Goal: Task Accomplishment & Management: Manage account settings

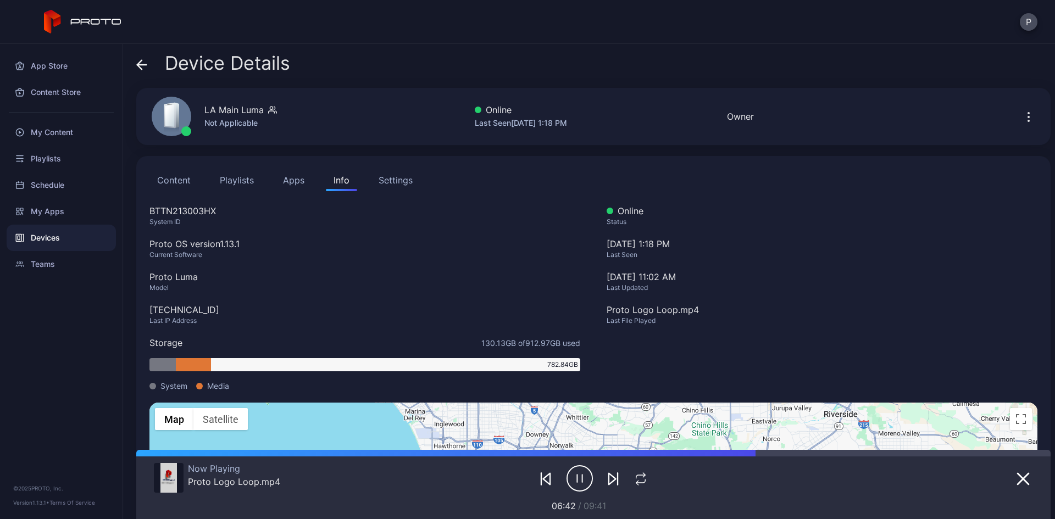
click at [1023, 27] on button "P" at bounding box center [1029, 22] width 18 height 18
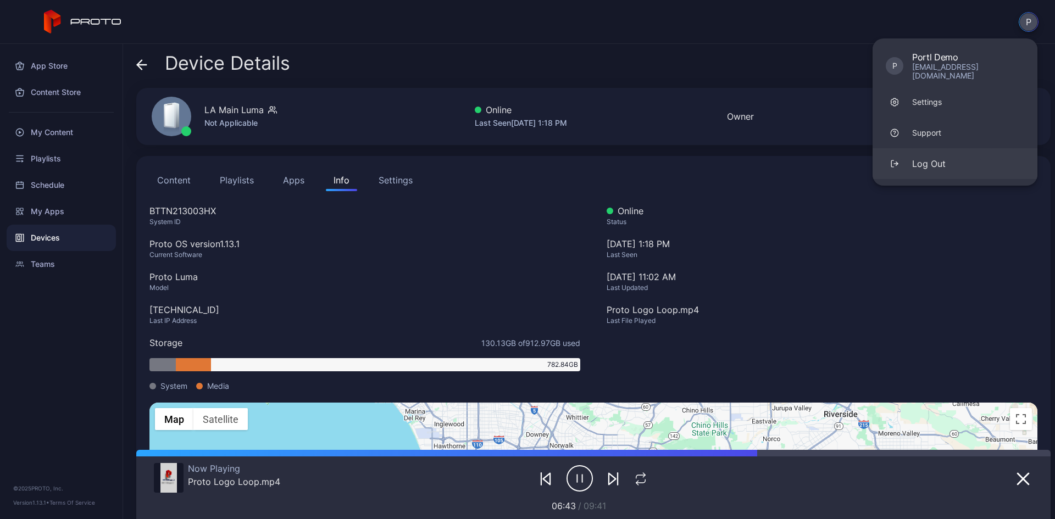
click at [928, 159] on div "Log Out" at bounding box center [929, 163] width 34 height 13
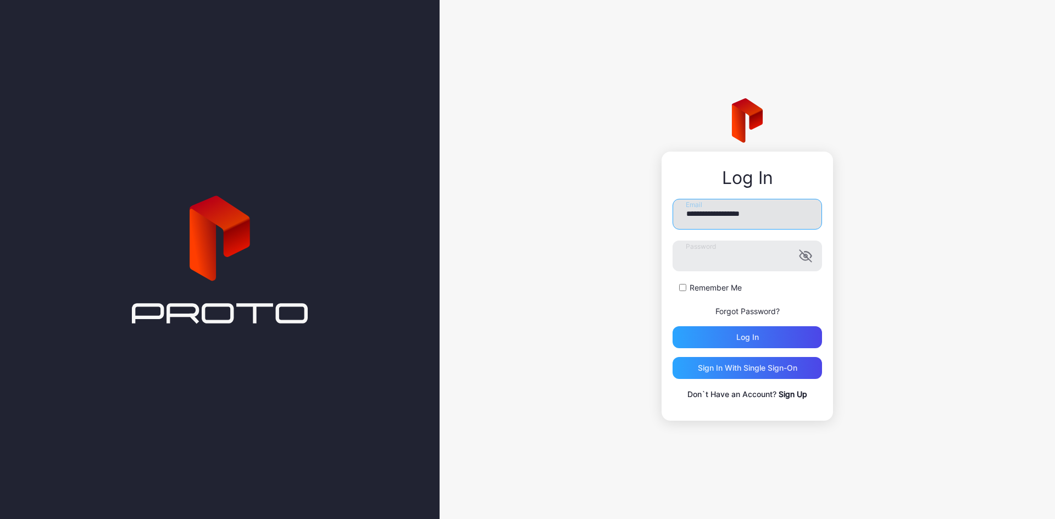
click at [711, 229] on input "**********" at bounding box center [747, 214] width 149 height 31
click at [746, 215] on input "**********" at bounding box center [747, 214] width 149 height 31
type input "**********"
click at [721, 329] on div "Log in" at bounding box center [747, 337] width 149 height 22
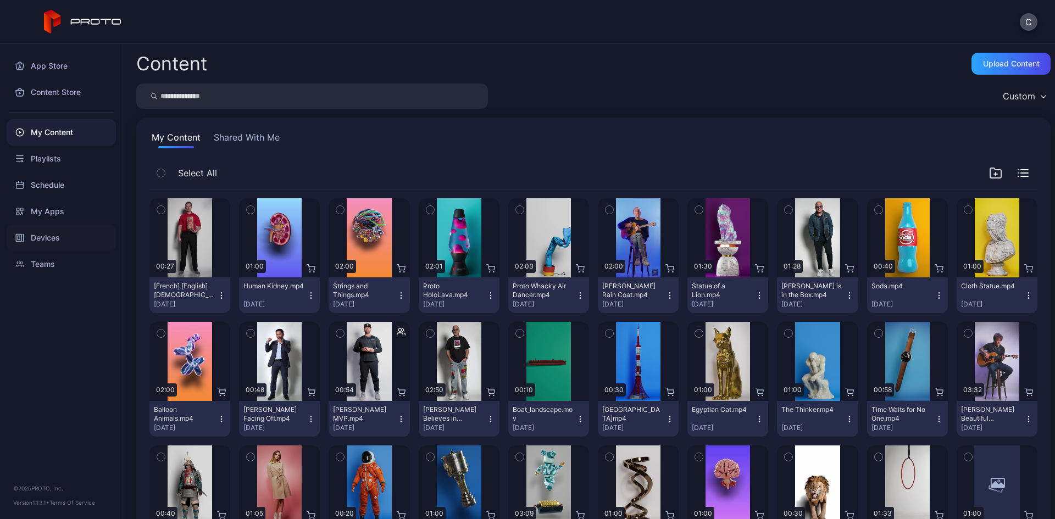
click at [52, 232] on div "Devices" at bounding box center [61, 238] width 109 height 26
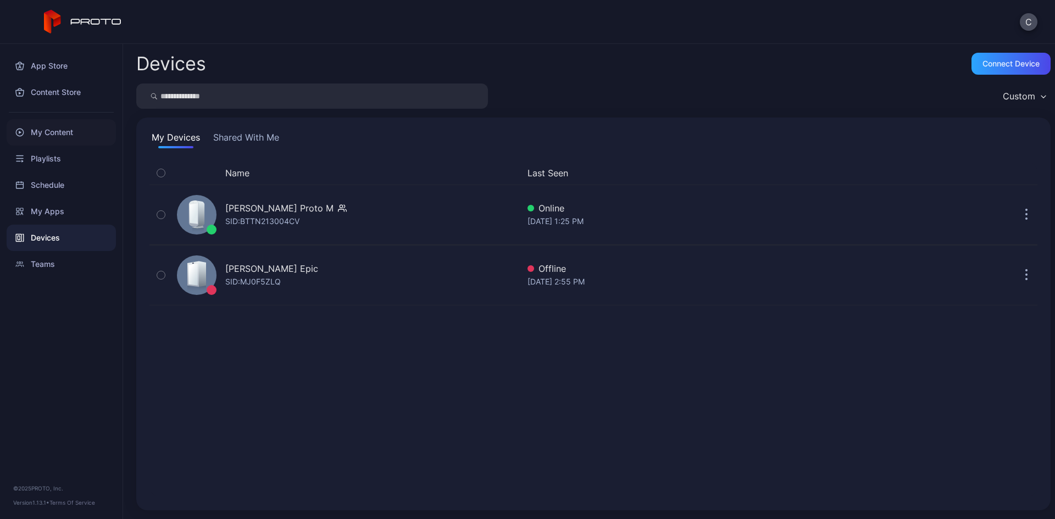
click at [71, 130] on div "My Content" at bounding box center [61, 132] width 109 height 26
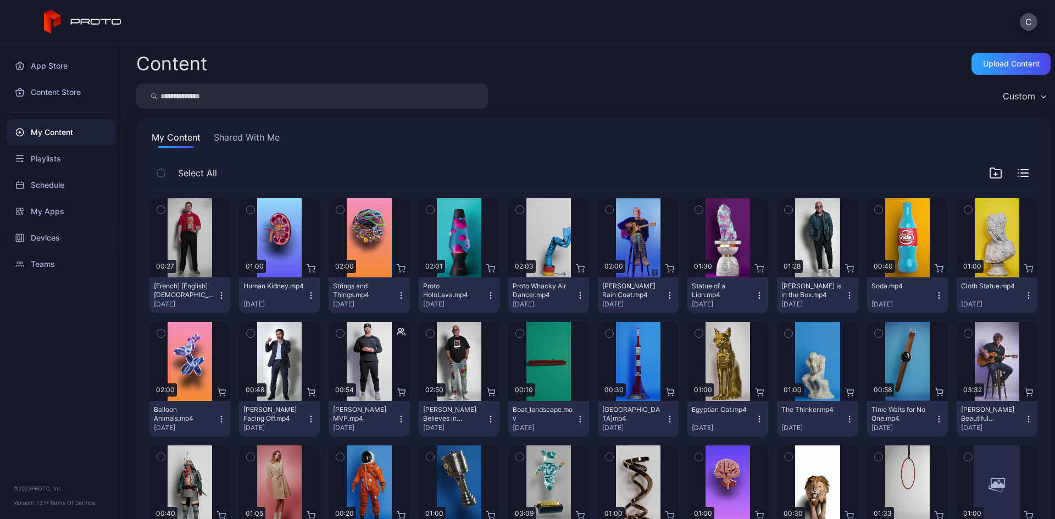
click at [77, 232] on div "Devices" at bounding box center [61, 238] width 109 height 26
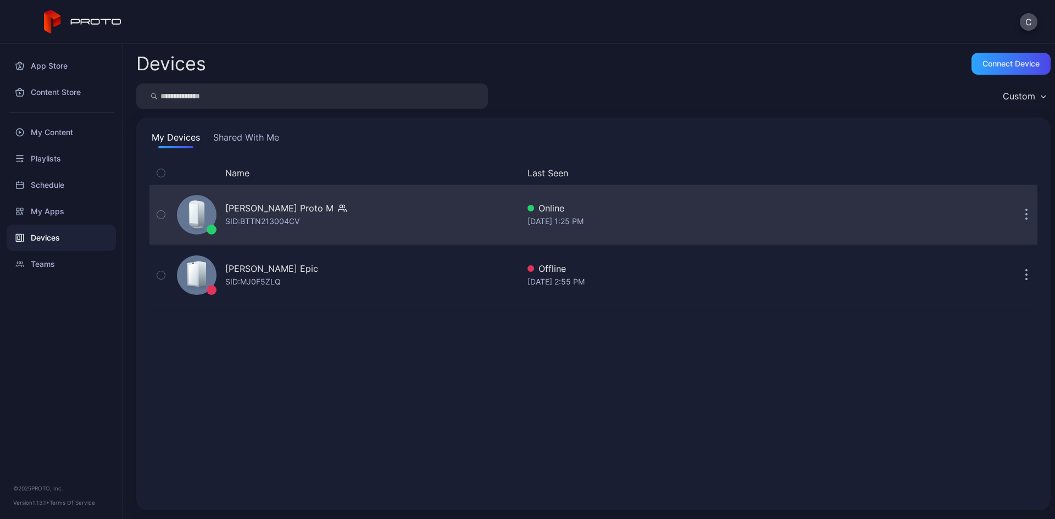
click at [297, 223] on div "SID: BTTN213004CV" at bounding box center [262, 221] width 74 height 13
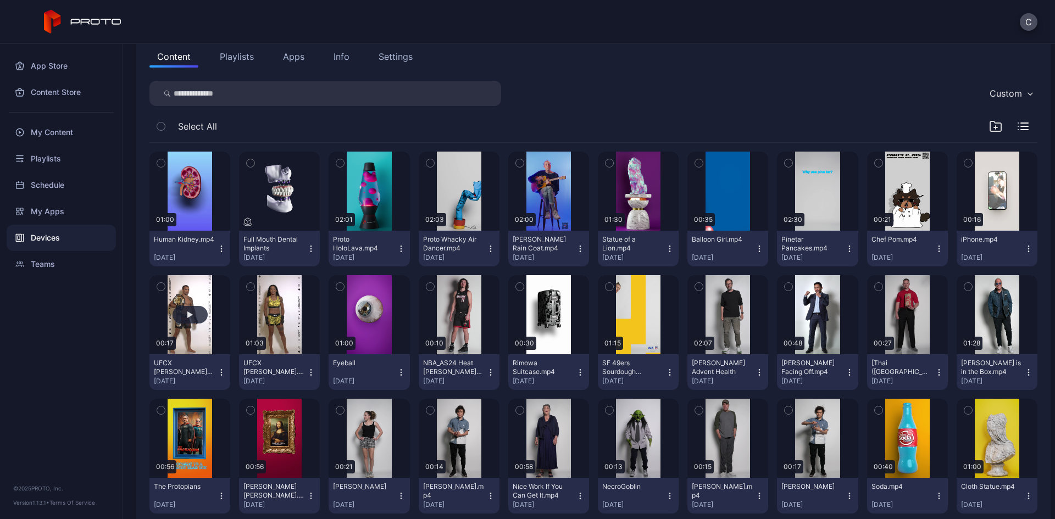
scroll to position [55, 0]
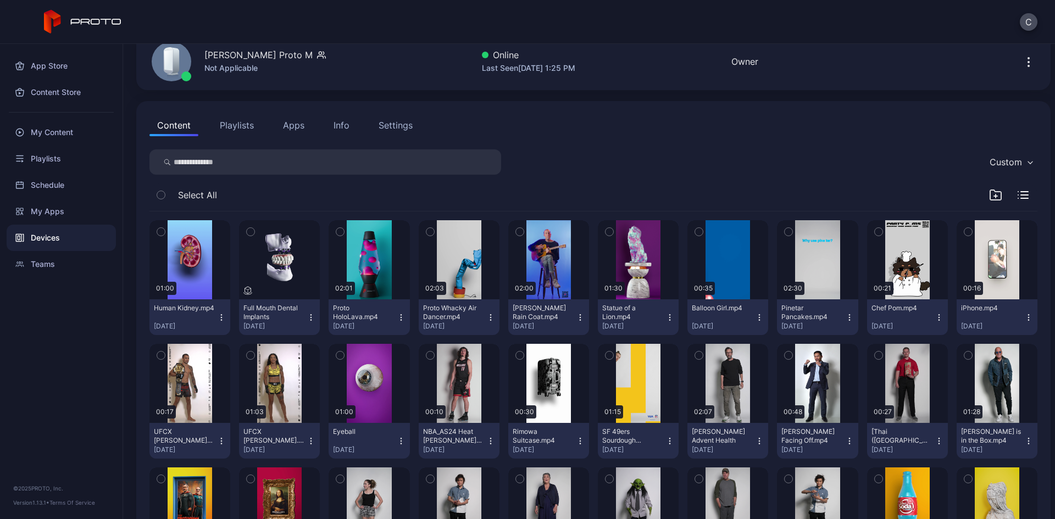
click at [474, 314] on div "Proto Whacky Air Dancer.mp4" at bounding box center [453, 313] width 60 height 18
click at [473, 350] on button "Unassign" at bounding box center [454, 358] width 93 height 35
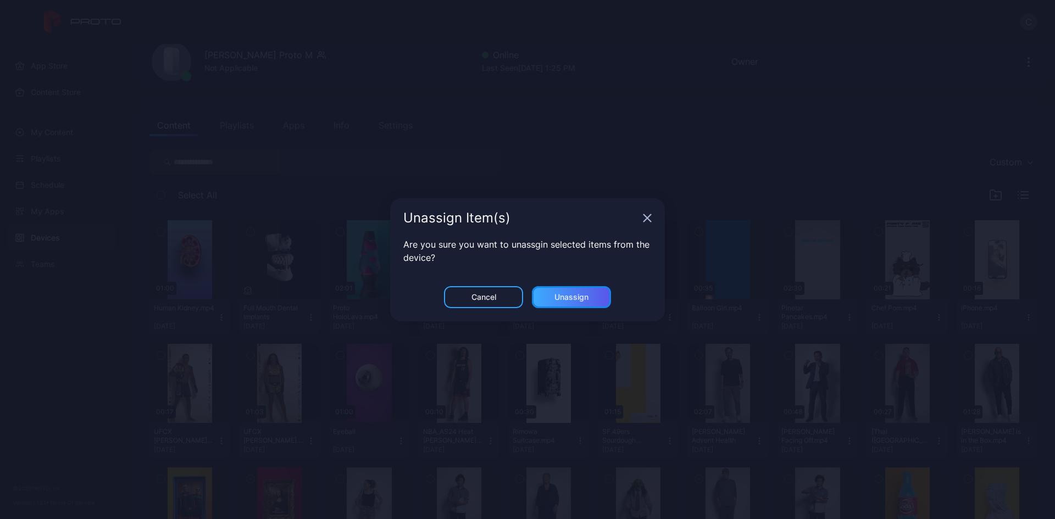
click at [563, 294] on div "Unassign" at bounding box center [571, 297] width 34 height 9
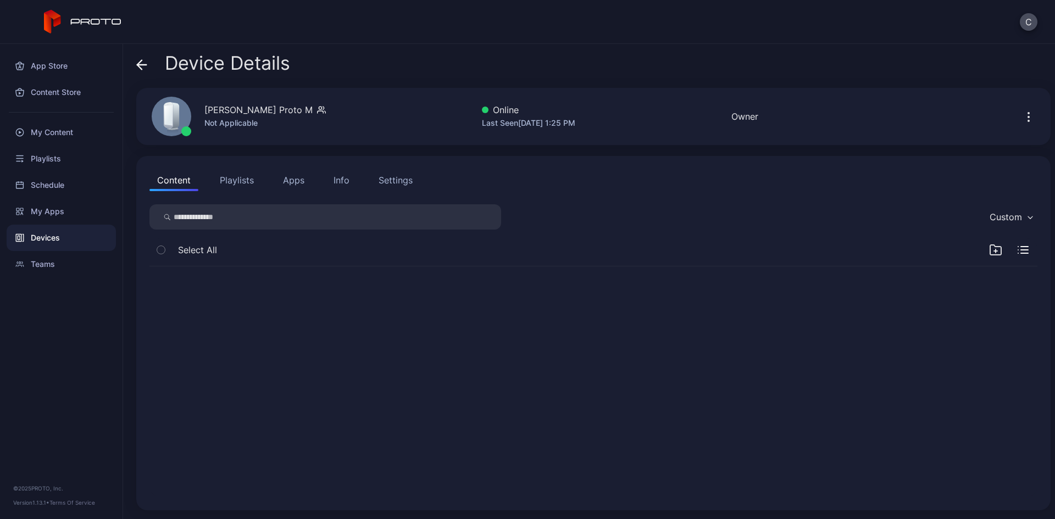
scroll to position [0, 0]
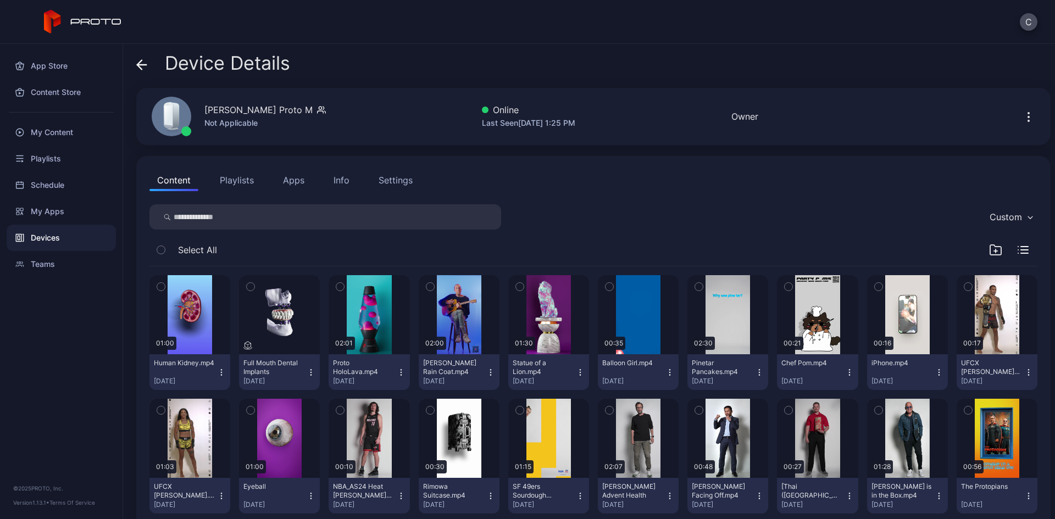
click at [245, 184] on button "Playlists" at bounding box center [236, 180] width 49 height 22
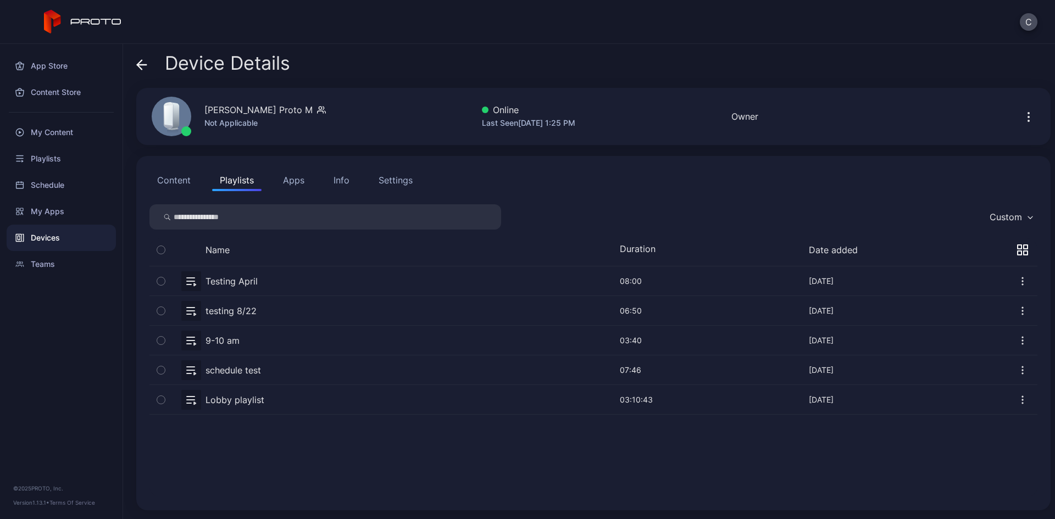
click at [231, 400] on button "button" at bounding box center [593, 399] width 888 height 29
click at [239, 401] on button "button" at bounding box center [593, 399] width 888 height 29
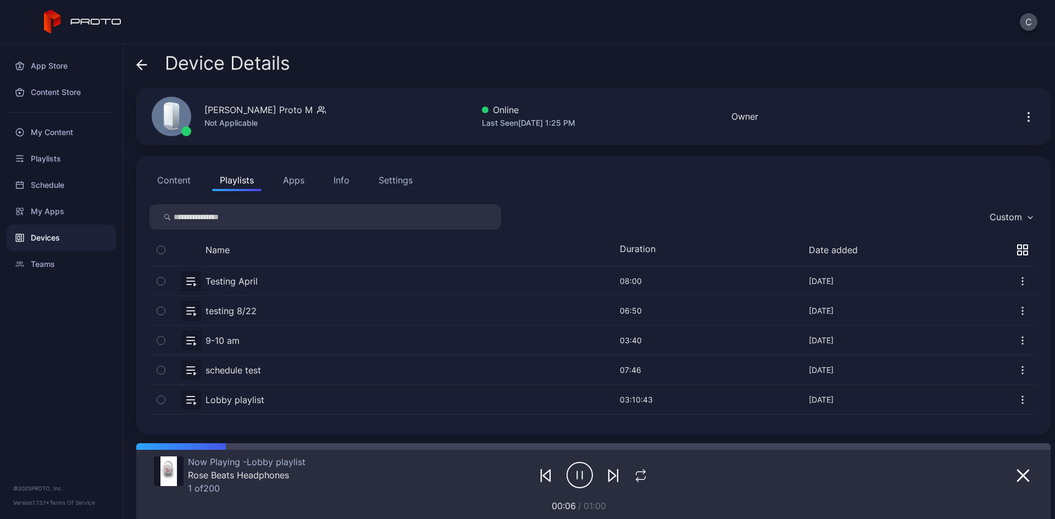
click at [193, 175] on button "Content" at bounding box center [173, 180] width 49 height 22
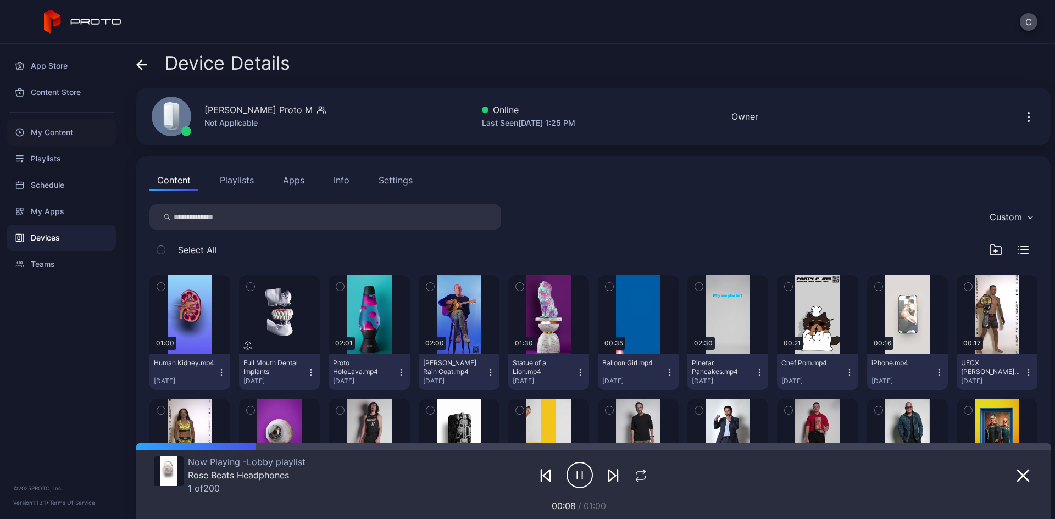
click at [68, 129] on div "My Content" at bounding box center [61, 132] width 109 height 26
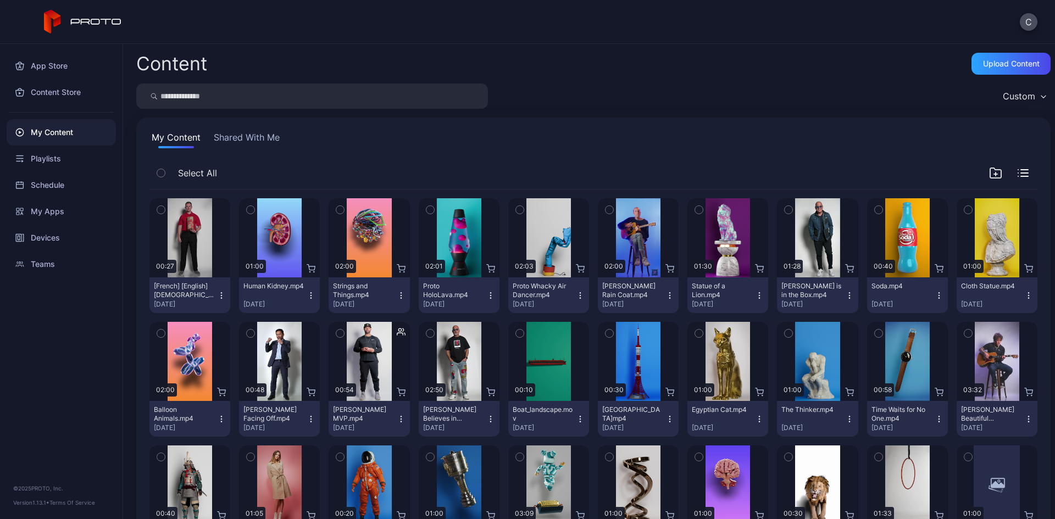
click at [580, 296] on icon "button" at bounding box center [580, 295] width 1 height 1
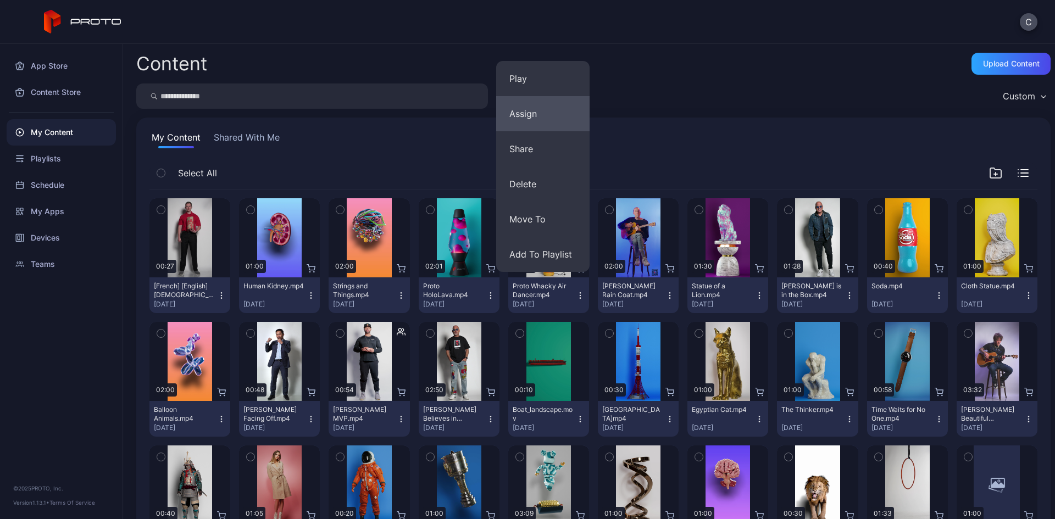
click at [517, 118] on button "Assign" at bounding box center [542, 113] width 93 height 35
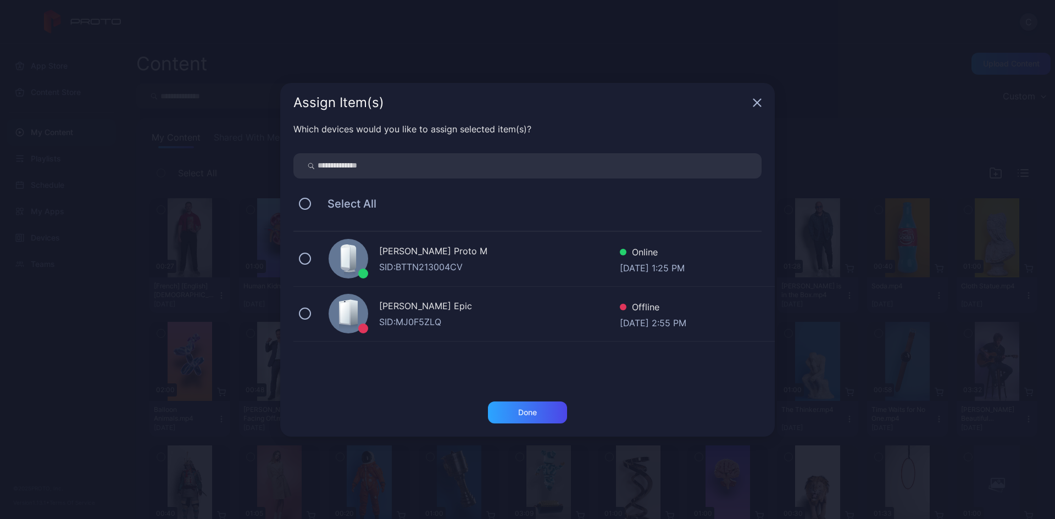
click at [397, 251] on div "[PERSON_NAME] Proto M" at bounding box center [499, 253] width 241 height 16
click at [530, 414] on div "Done" at bounding box center [527, 412] width 19 height 9
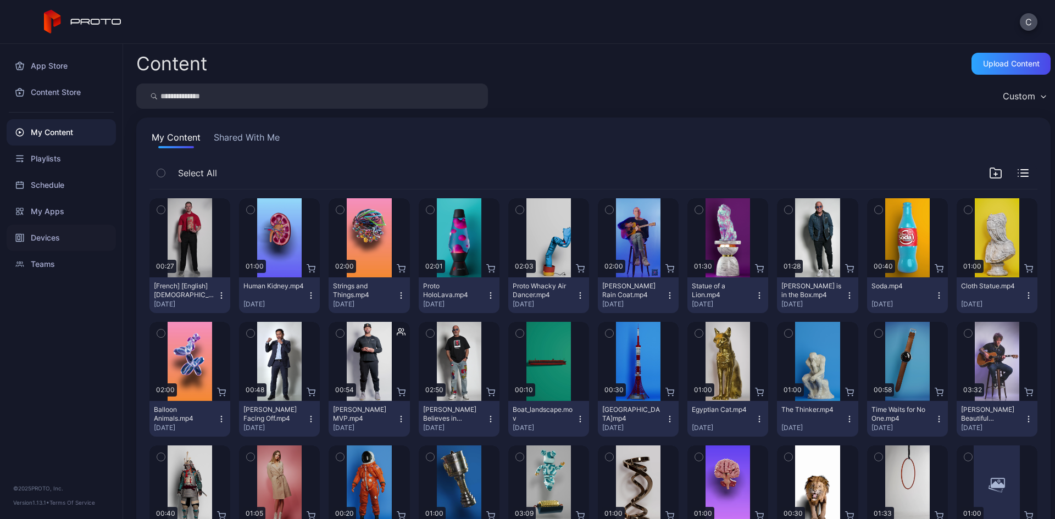
click at [71, 231] on div "Devices" at bounding box center [61, 238] width 109 height 26
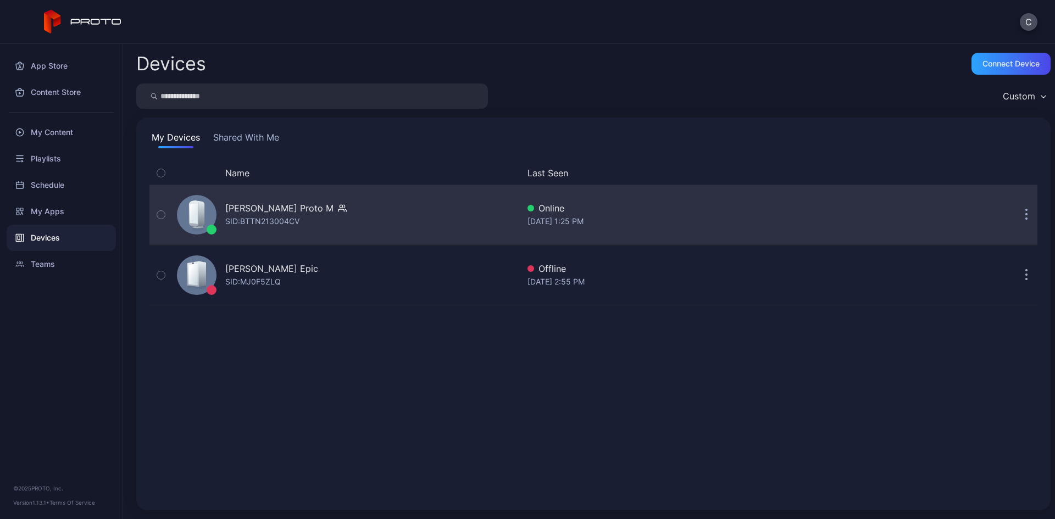
click at [307, 217] on div "[PERSON_NAME] Proto M SID: BTTN213004CV" at bounding box center [285, 215] width 121 height 26
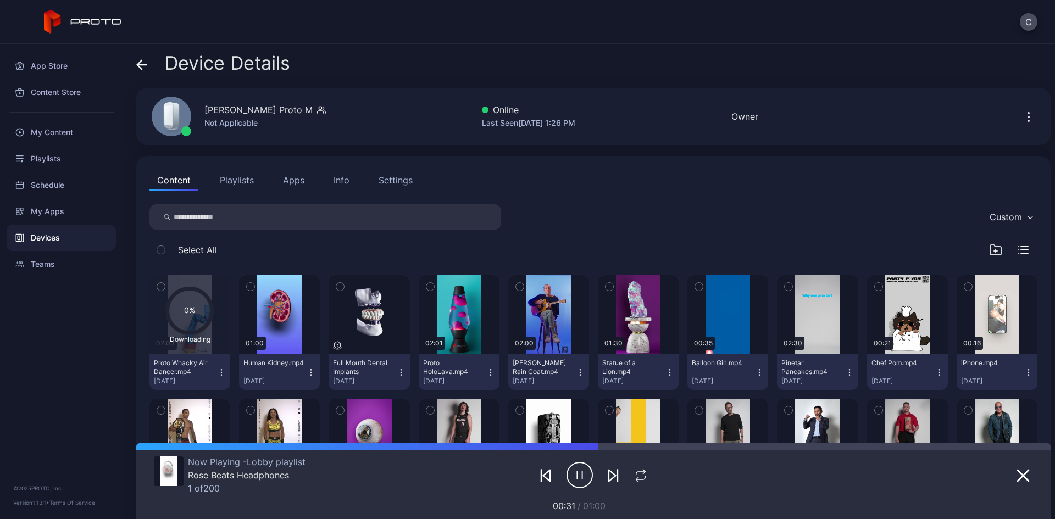
click at [241, 181] on button "Playlists" at bounding box center [236, 180] width 49 height 22
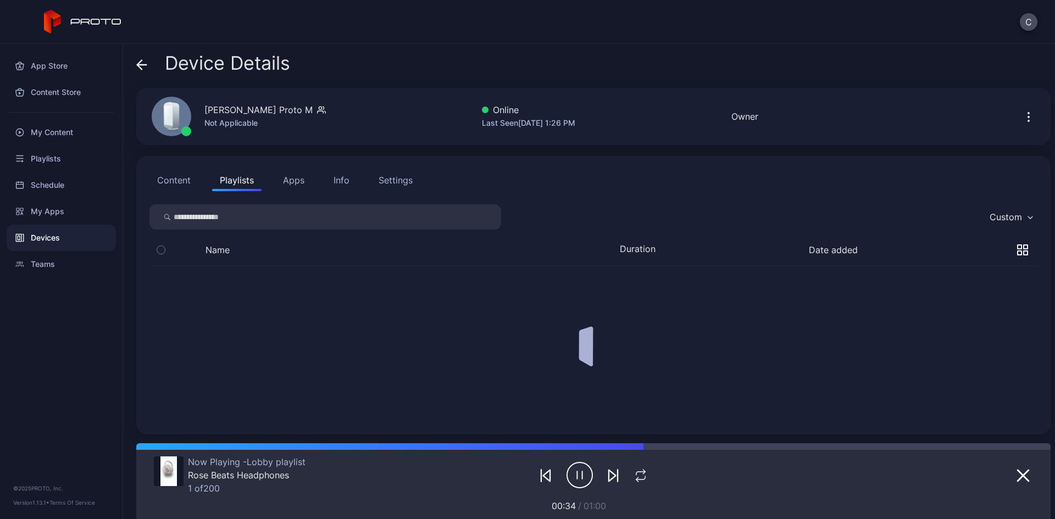
click at [186, 179] on button "Content" at bounding box center [173, 180] width 49 height 22
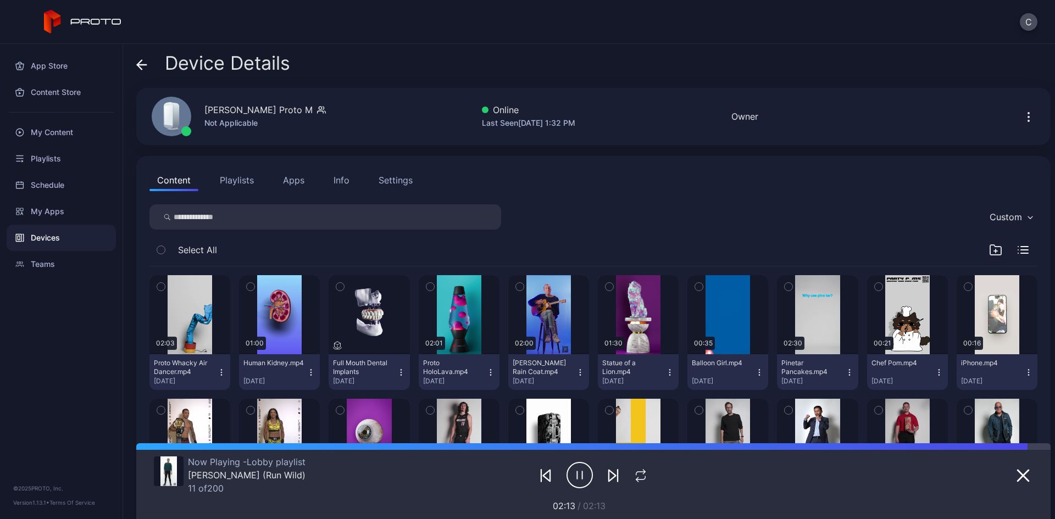
click at [609, 477] on icon "button" at bounding box center [612, 476] width 7 height 12
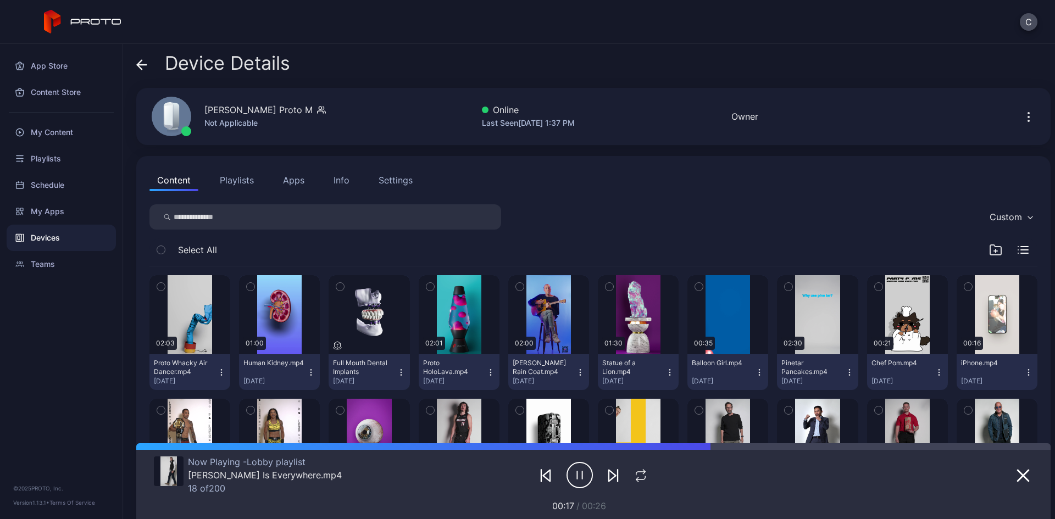
click at [603, 477] on button "button" at bounding box center [613, 475] width 20 height 15
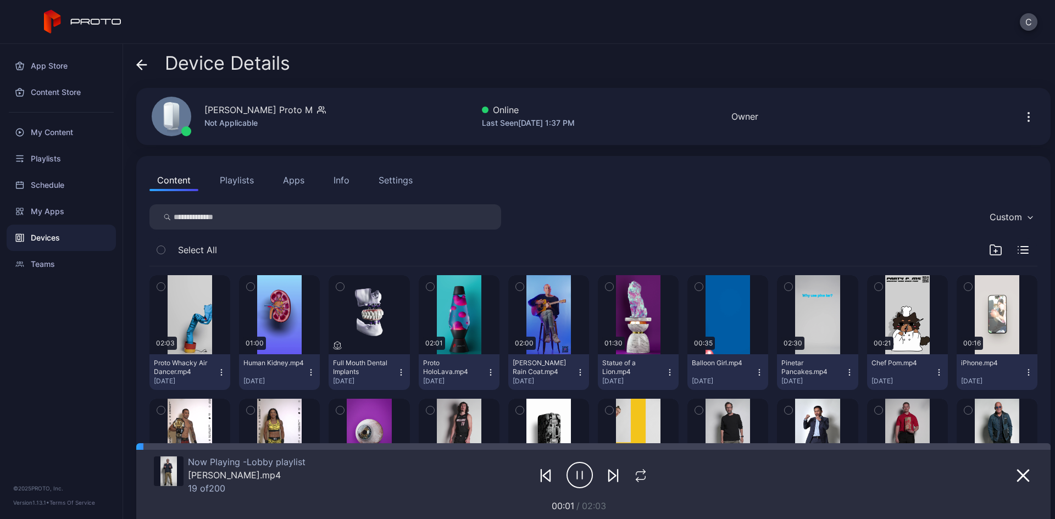
click at [607, 474] on icon "button" at bounding box center [613, 475] width 13 height 13
click at [611, 477] on icon "button" at bounding box center [613, 475] width 13 height 13
